Goal: Task Accomplishment & Management: Use online tool/utility

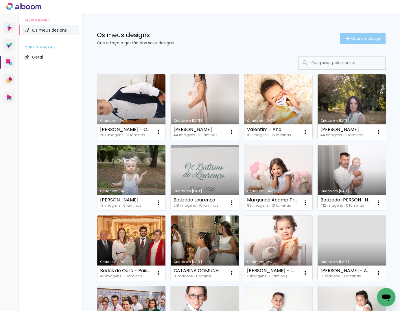
click at [355, 38] on span "Criar um design" at bounding box center [367, 38] width 30 height 4
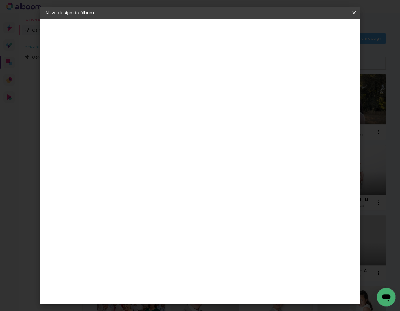
click at [140, 79] on input at bounding box center [140, 77] width 0 height 9
type input "BOOK YANDRA"
type paper-input "BOOK YANDRA"
click at [0, 0] on slot "Avançar" at bounding box center [0, 0] width 0 height 0
click at [175, 125] on paper-item "DreambooksPro" at bounding box center [149, 131] width 51 height 13
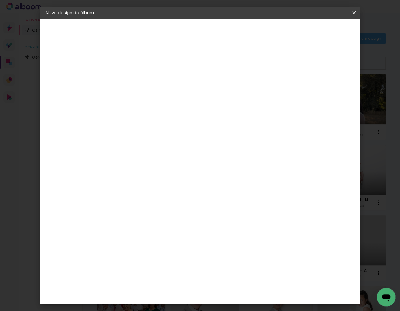
click at [0, 0] on slot "Avançar" at bounding box center [0, 0] width 0 height 0
click at [163, 96] on input "text" at bounding box center [151, 100] width 23 height 9
click at [0, 0] on slot "Álbum" at bounding box center [0, 0] width 0 height 0
type input "Álbum"
click at [180, 263] on span "20 × 20" at bounding box center [166, 269] width 27 height 12
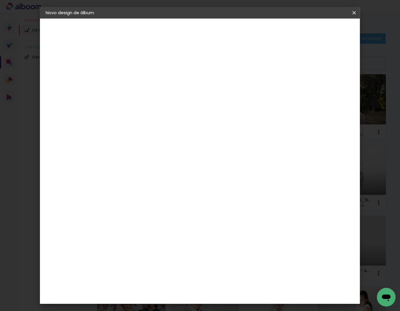
click at [0, 0] on slot "Avançar" at bounding box center [0, 0] width 0 height 0
click at [323, 29] on span "Iniciar design" at bounding box center [309, 31] width 26 height 4
